Goal: Find specific page/section: Find specific page/section

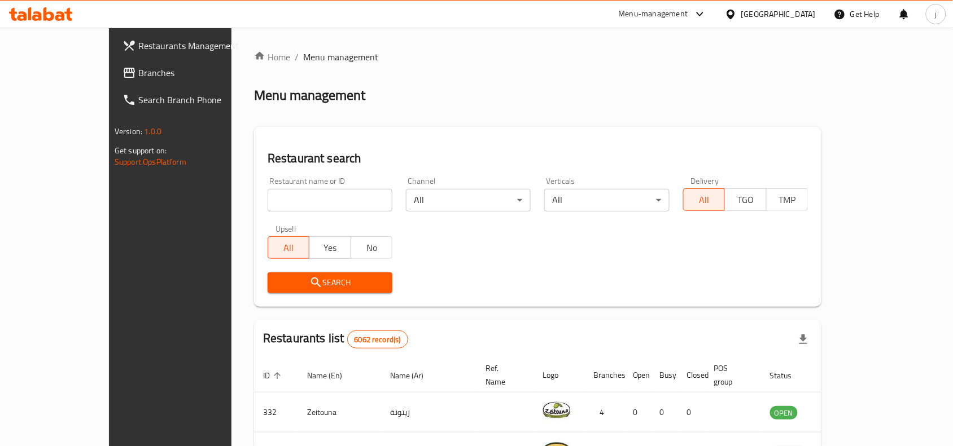
click at [138, 74] on span "Branches" at bounding box center [198, 73] width 121 height 14
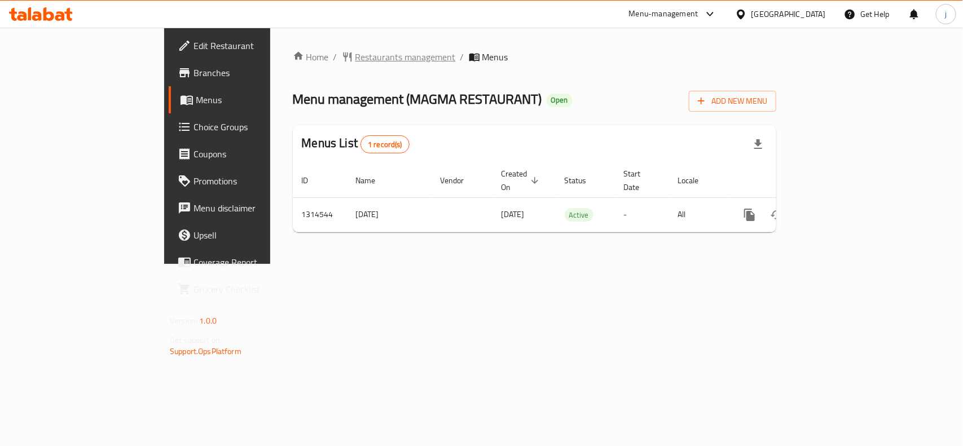
click at [356, 61] on span "Restaurants management" at bounding box center [406, 57] width 100 height 14
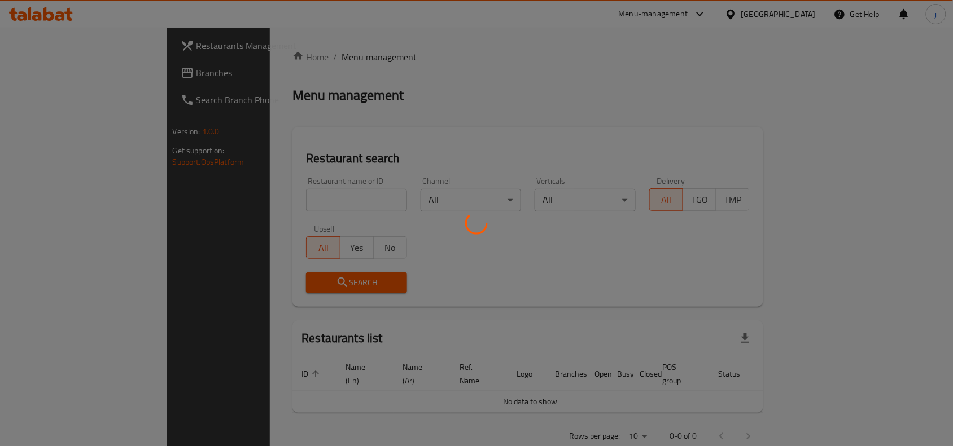
click at [325, 199] on div at bounding box center [476, 223] width 953 height 446
click at [261, 198] on div at bounding box center [476, 223] width 953 height 446
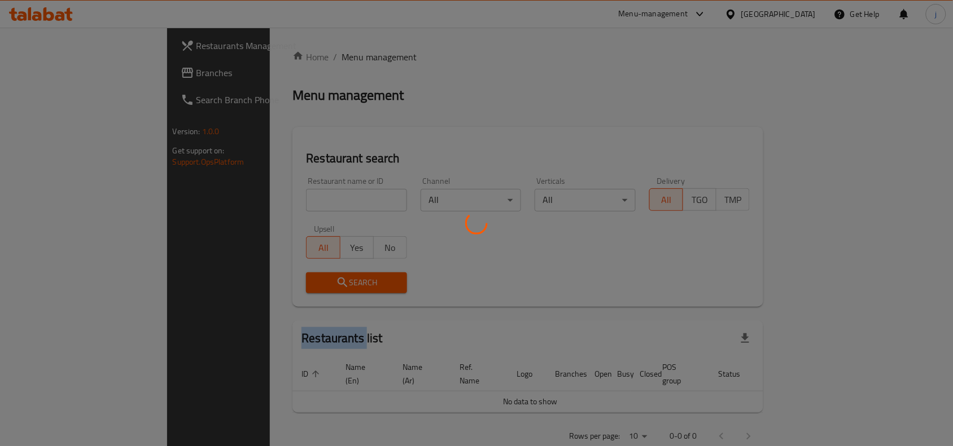
click at [261, 198] on div at bounding box center [476, 223] width 953 height 446
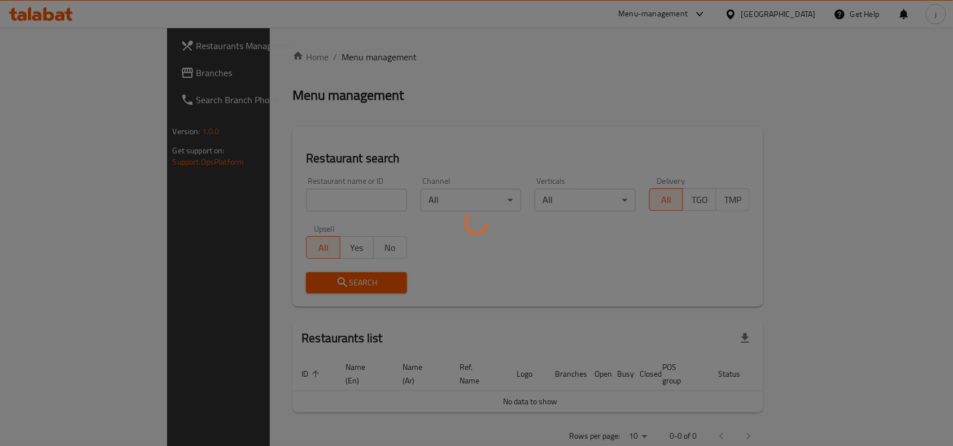
click at [261, 190] on div at bounding box center [476, 223] width 953 height 446
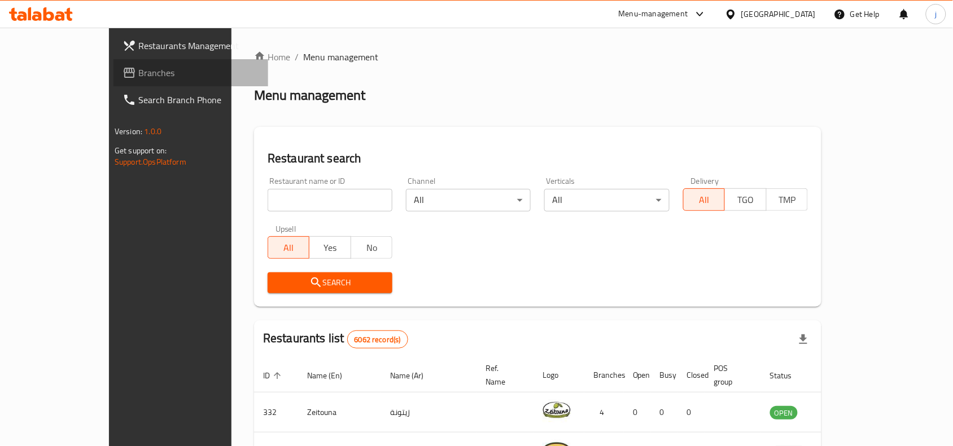
click at [138, 71] on span "Branches" at bounding box center [198, 73] width 121 height 14
